Goal: Task Accomplishment & Management: Manage account settings

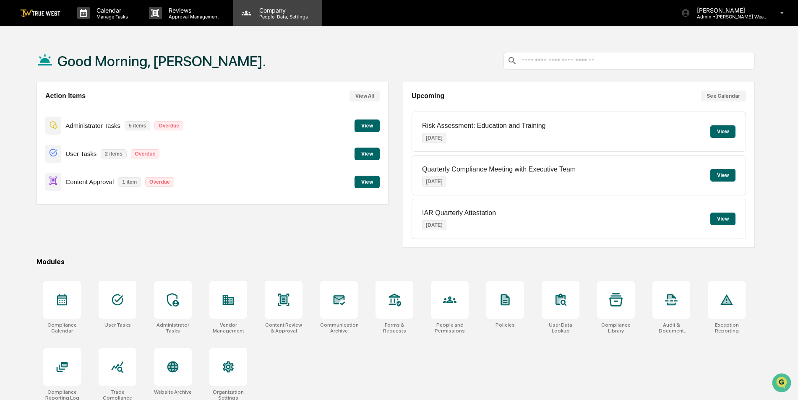
click at [279, 18] on p "People, Data, Settings" at bounding box center [282, 17] width 60 height 6
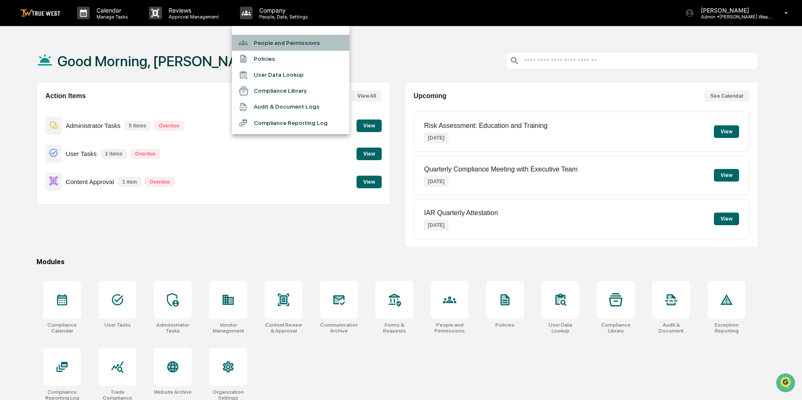
click at [276, 39] on li "People and Permissions" at bounding box center [290, 43] width 117 height 16
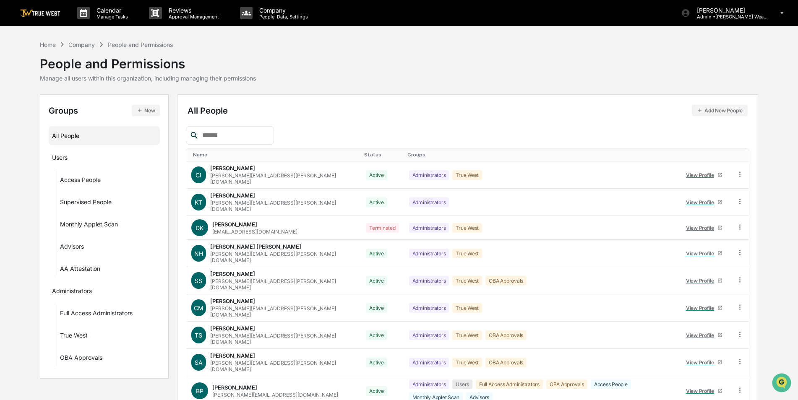
click at [242, 135] on input "text" at bounding box center [234, 135] width 71 height 11
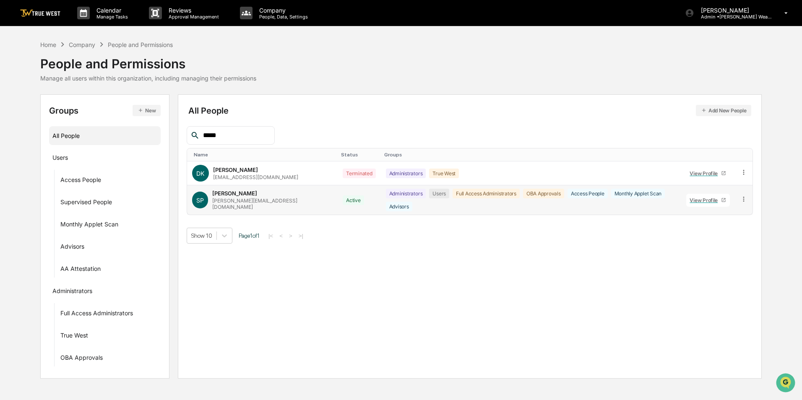
type input "*****"
click at [721, 203] on icon at bounding box center [723, 200] width 5 height 5
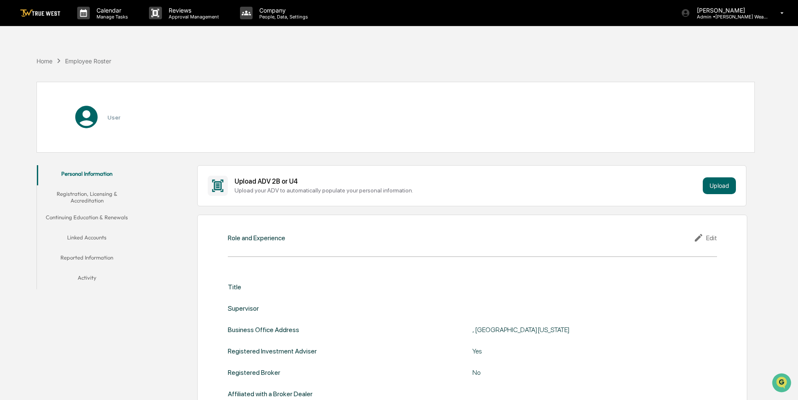
click at [97, 239] on button "Linked Accounts" at bounding box center [87, 239] width 100 height 20
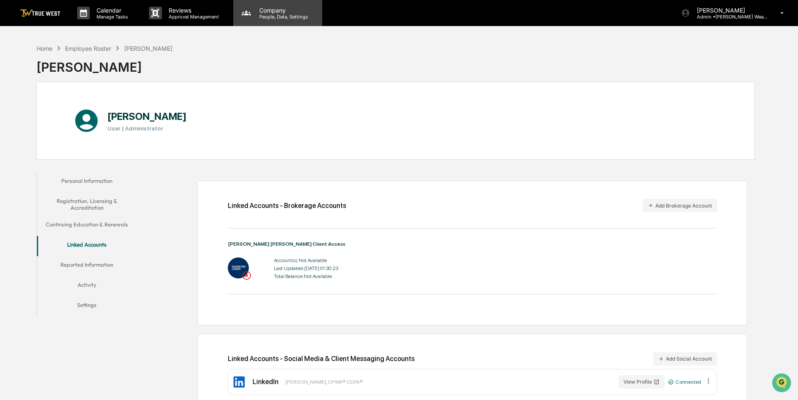
click at [283, 14] on p "People, Data, Settings" at bounding box center [282, 17] width 60 height 6
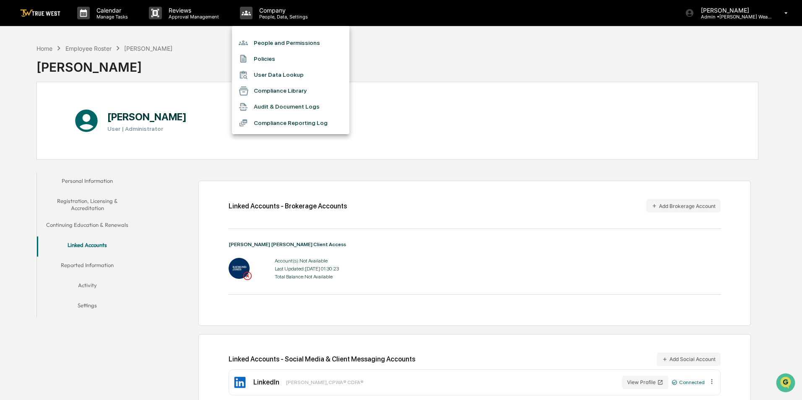
click at [276, 39] on li "People and Permissions" at bounding box center [290, 43] width 117 height 16
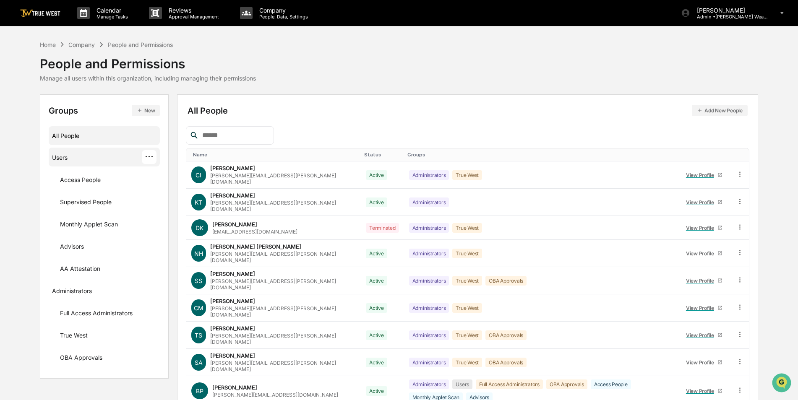
click at [78, 154] on div "Users ···" at bounding box center [104, 157] width 104 height 14
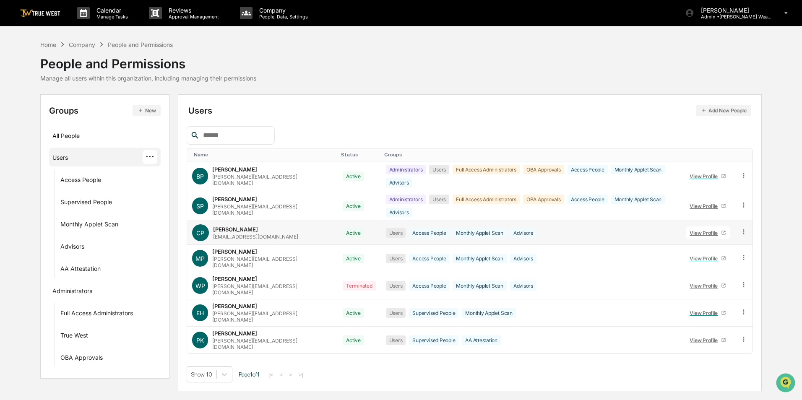
click at [721, 230] on icon at bounding box center [723, 232] width 5 height 5
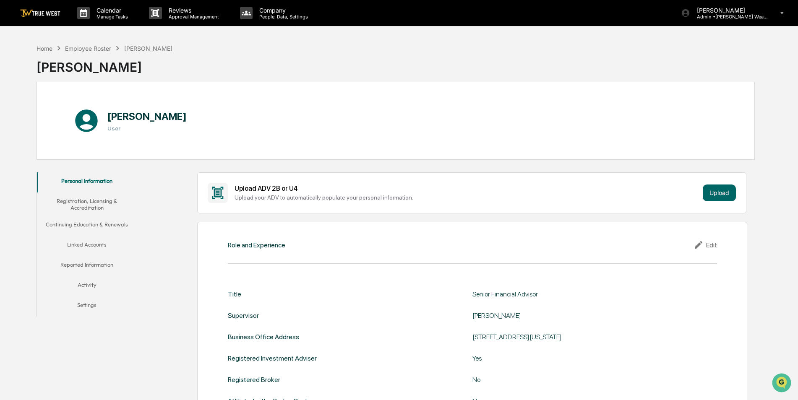
click at [88, 236] on div "Personal Information Registration, Licensing & Accreditation Continuing Educati…" at bounding box center [87, 244] width 100 height 145
click at [88, 242] on button "Linked Accounts" at bounding box center [87, 246] width 100 height 20
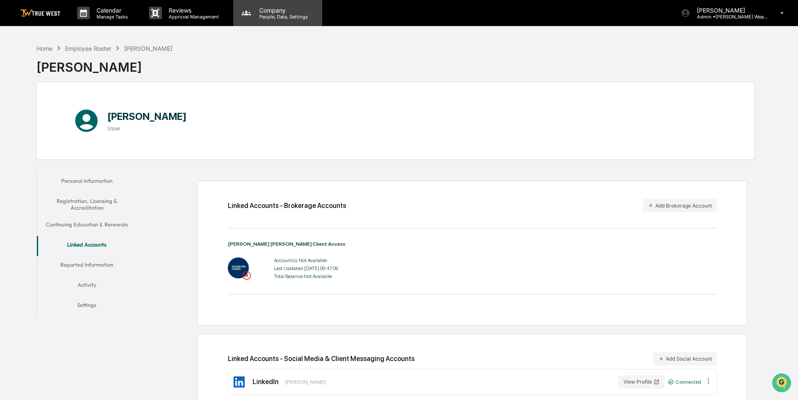
click at [284, 20] on div "Company People, Data, Settings" at bounding box center [277, 13] width 89 height 26
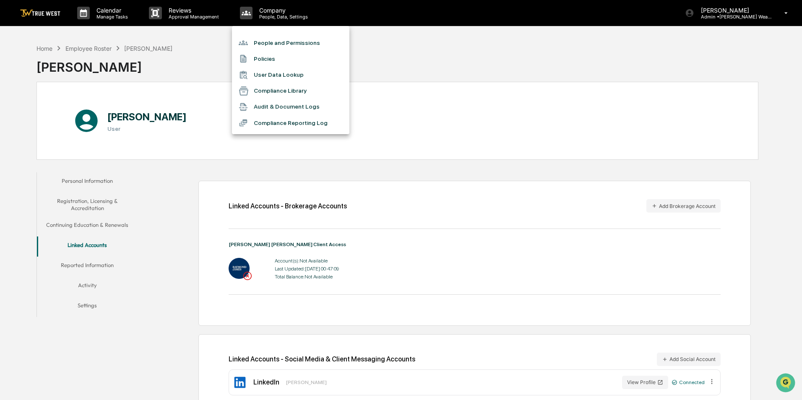
click at [283, 42] on li "People and Permissions" at bounding box center [290, 43] width 117 height 16
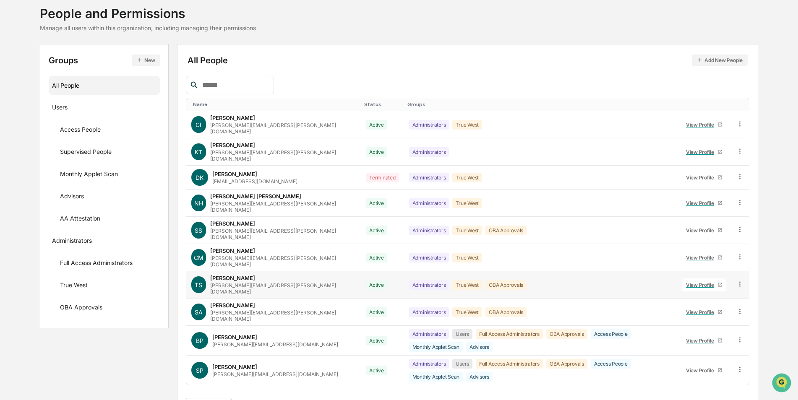
scroll to position [53, 0]
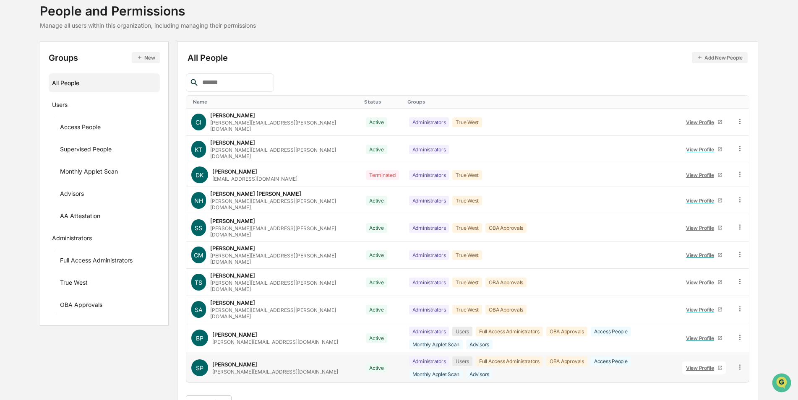
click at [721, 366] on icon at bounding box center [720, 368] width 4 height 4
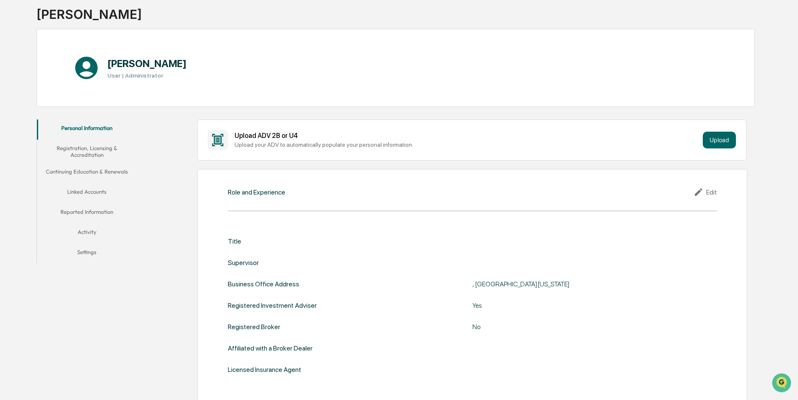
click at [94, 192] on button "Linked Accounts" at bounding box center [87, 193] width 100 height 20
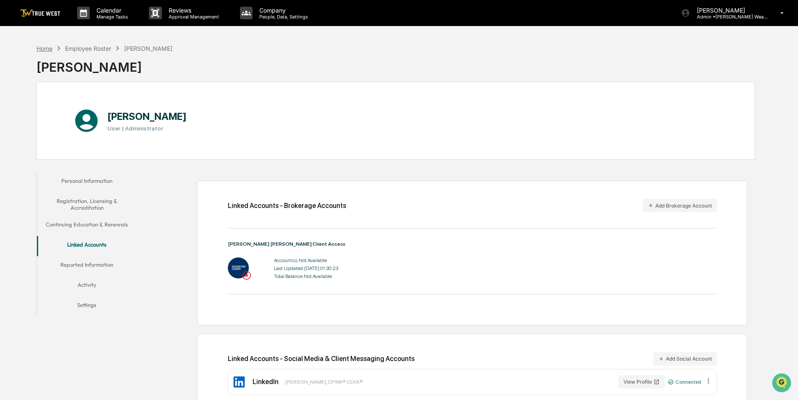
click at [44, 47] on div "Home" at bounding box center [44, 48] width 16 height 7
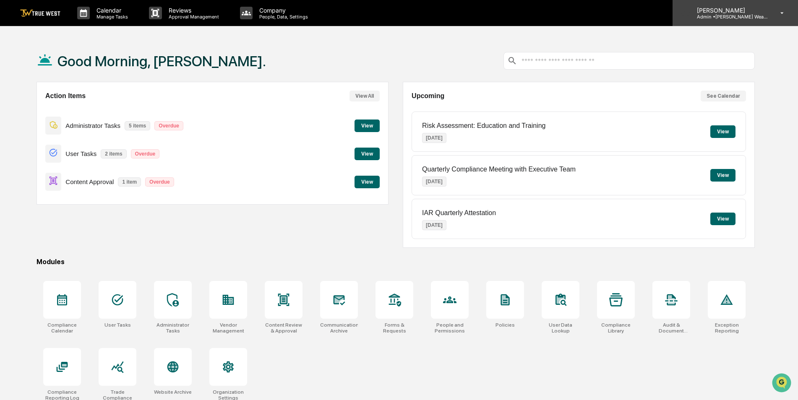
click at [757, 22] on div "[PERSON_NAME] Admin • [PERSON_NAME] Wealth" at bounding box center [734, 13] width 125 height 26
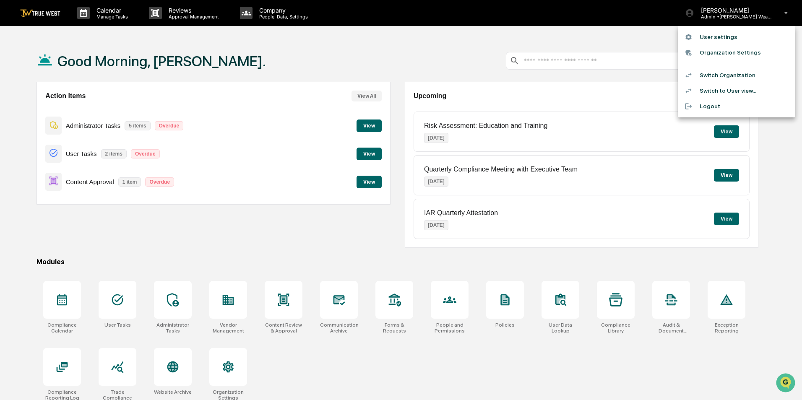
click at [728, 74] on li "Switch Organization" at bounding box center [736, 76] width 117 height 16
